Goal: Task Accomplishment & Management: Use online tool/utility

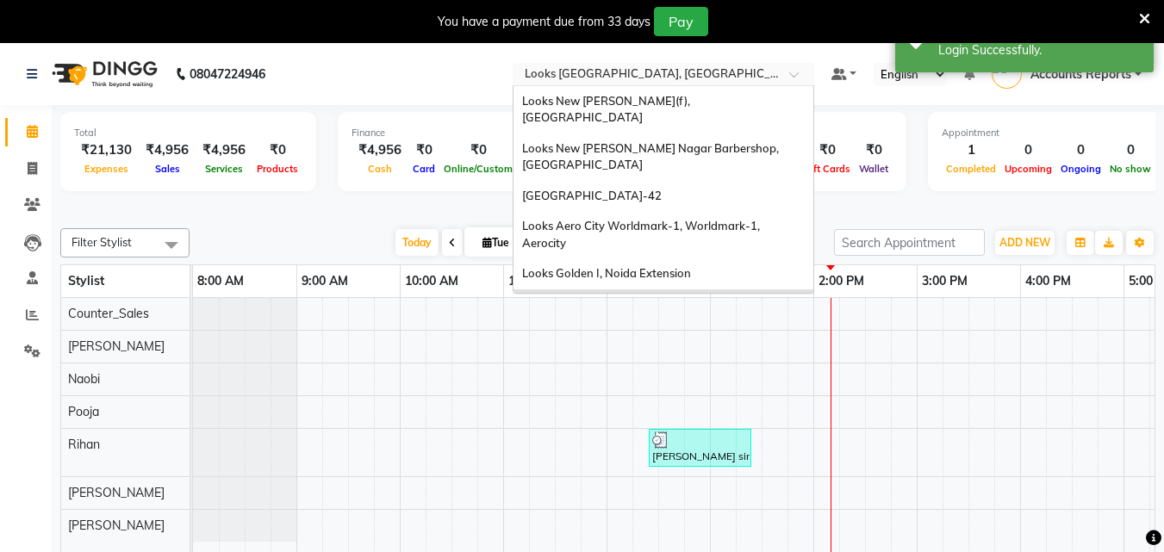
click at [789, 72] on span at bounding box center [800, 79] width 22 height 17
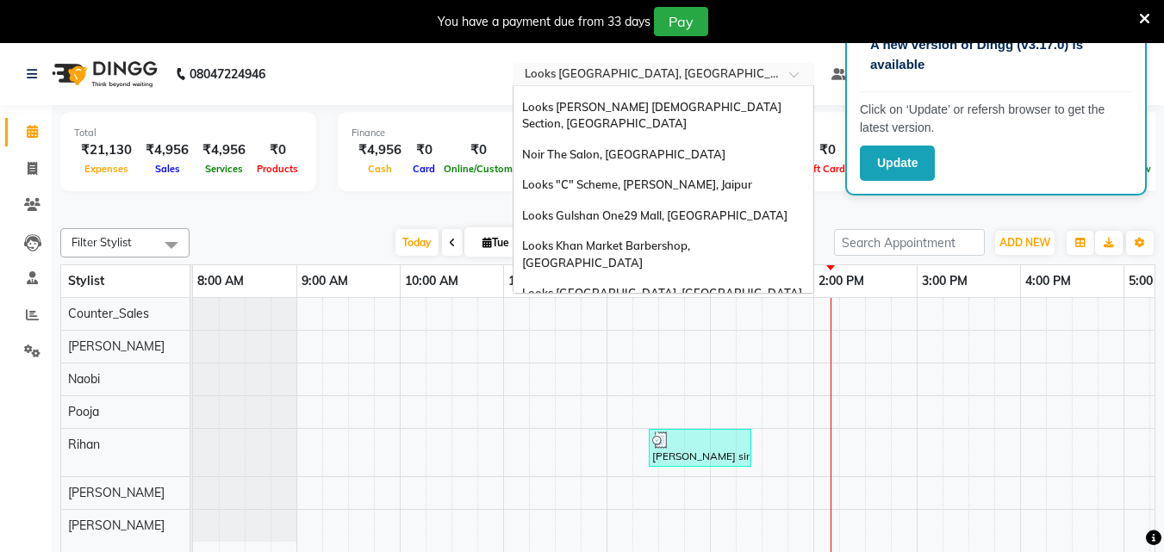
scroll to position [43, 0]
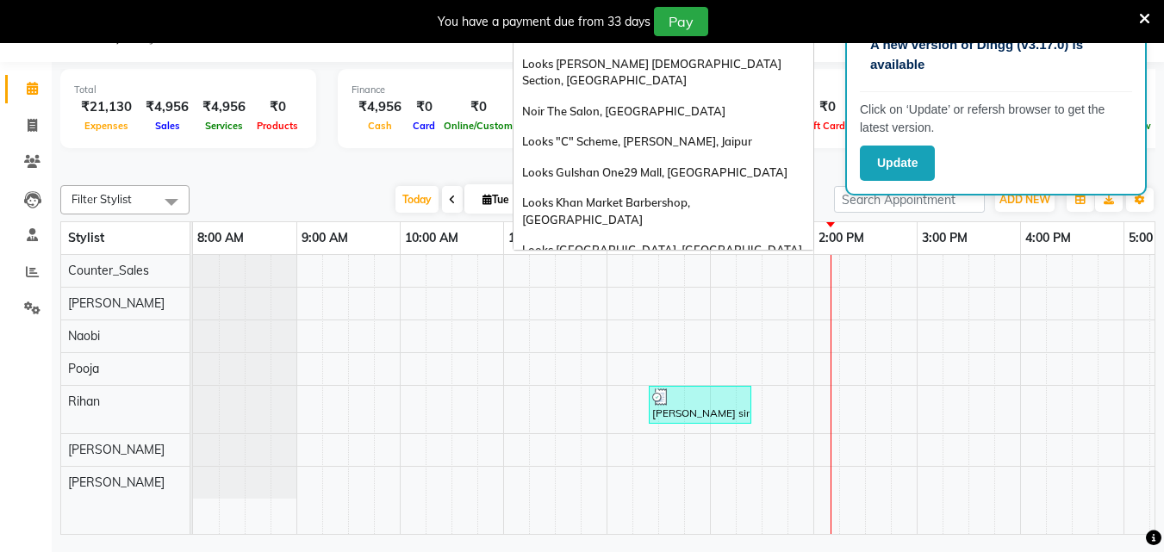
click at [695, 486] on div "Looks [PERSON_NAME], Gurgaon" at bounding box center [664, 501] width 300 height 31
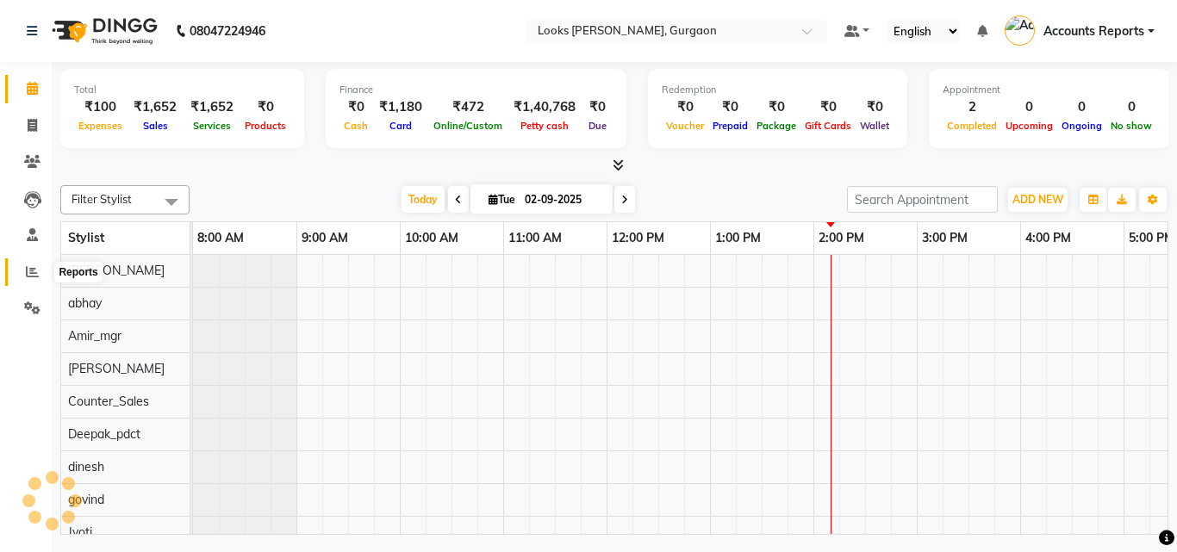
click at [31, 271] on icon at bounding box center [32, 271] width 13 height 13
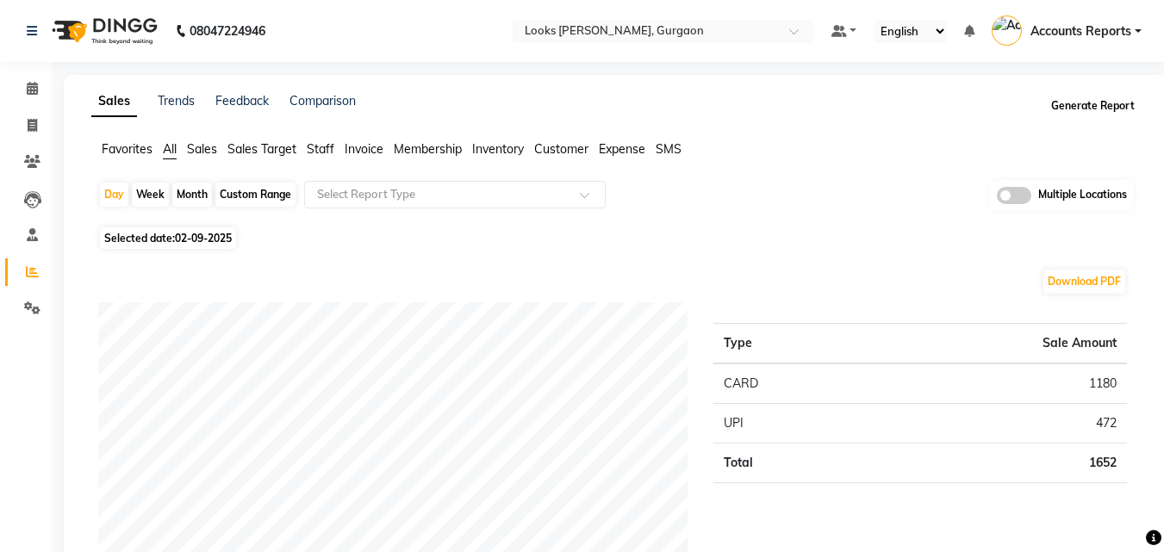
click at [1113, 107] on button "Generate Report" at bounding box center [1093, 106] width 92 height 24
